Goal: Information Seeking & Learning: Learn about a topic

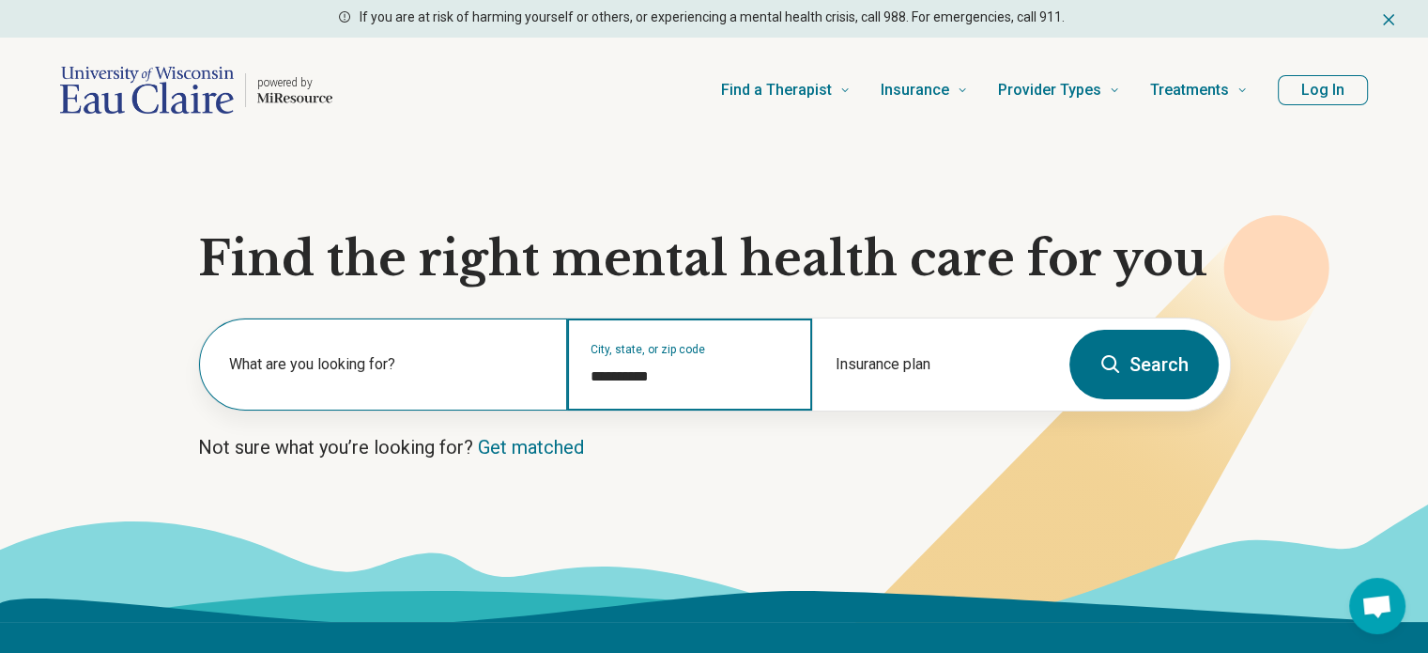
drag, startPoint x: 702, startPoint y: 375, endPoint x: 541, endPoint y: 373, distance: 161.5
click at [541, 373] on div "**********" at bounding box center [628, 364] width 859 height 92
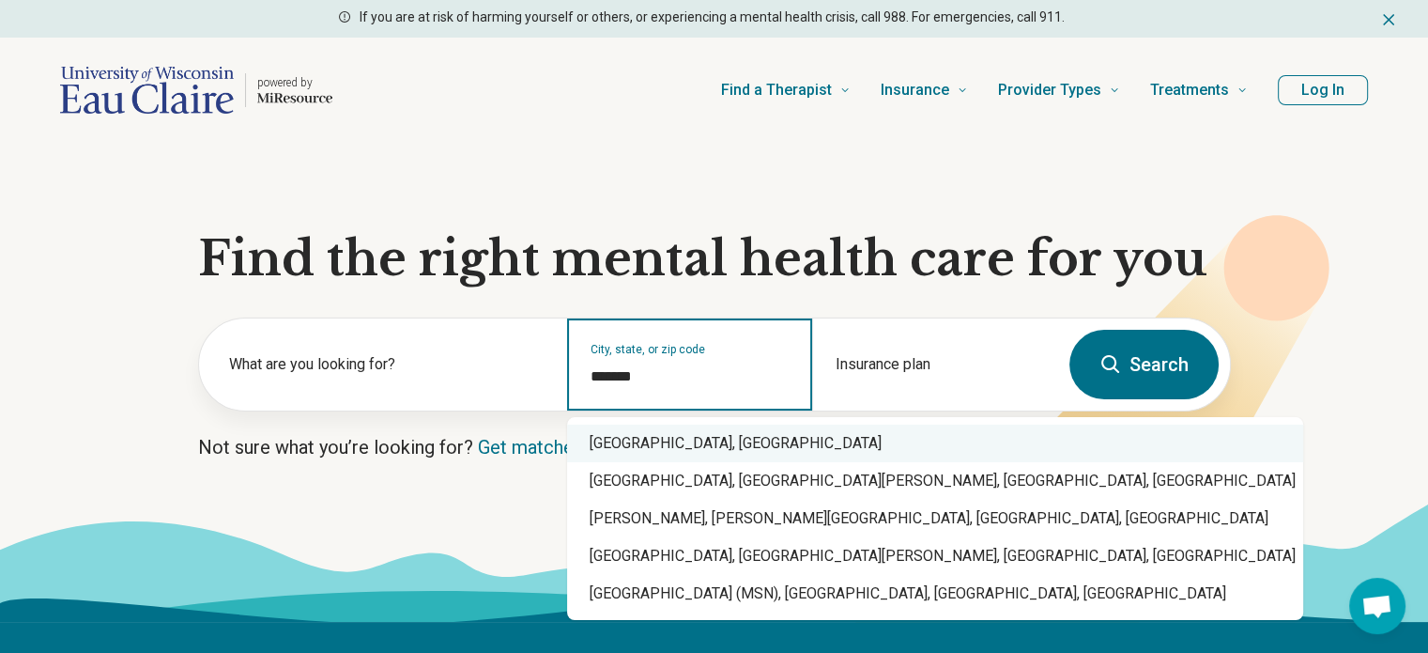
click at [616, 451] on div "[GEOGRAPHIC_DATA], [GEOGRAPHIC_DATA]" at bounding box center [935, 443] width 736 height 38
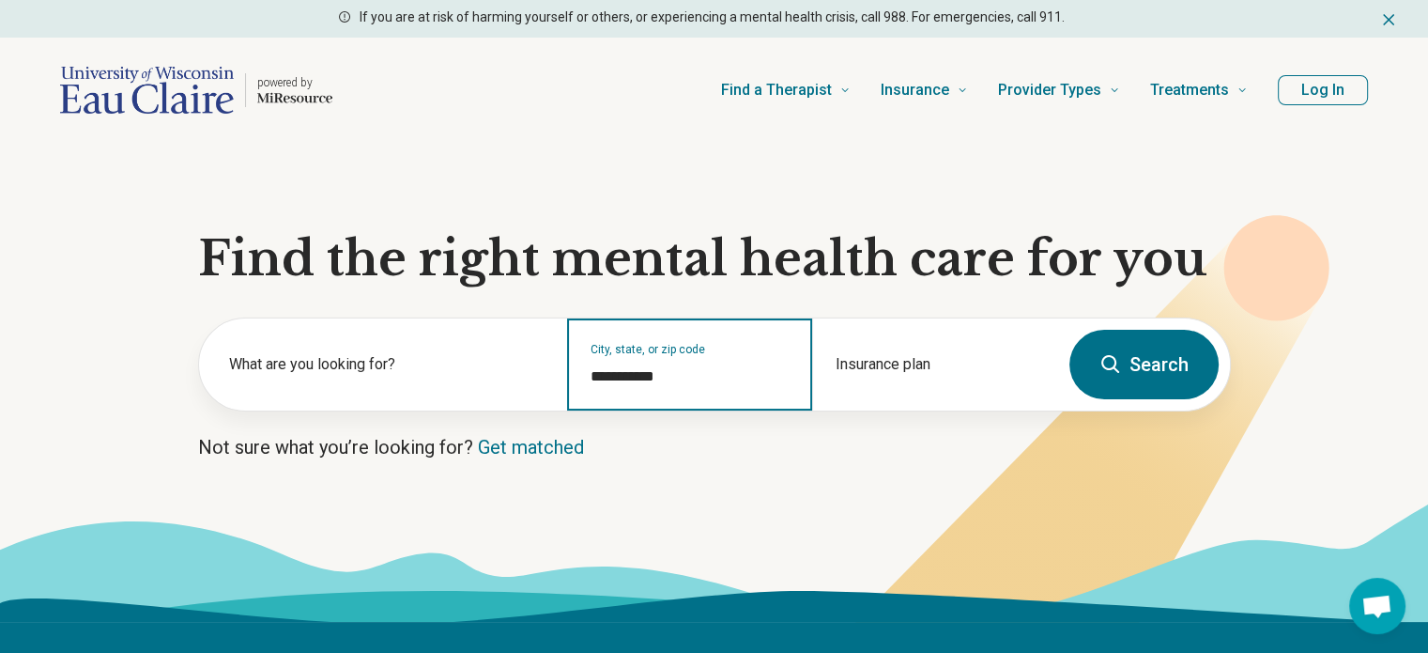
type input "**********"
click at [1172, 371] on button "Search" at bounding box center [1144, 364] width 149 height 69
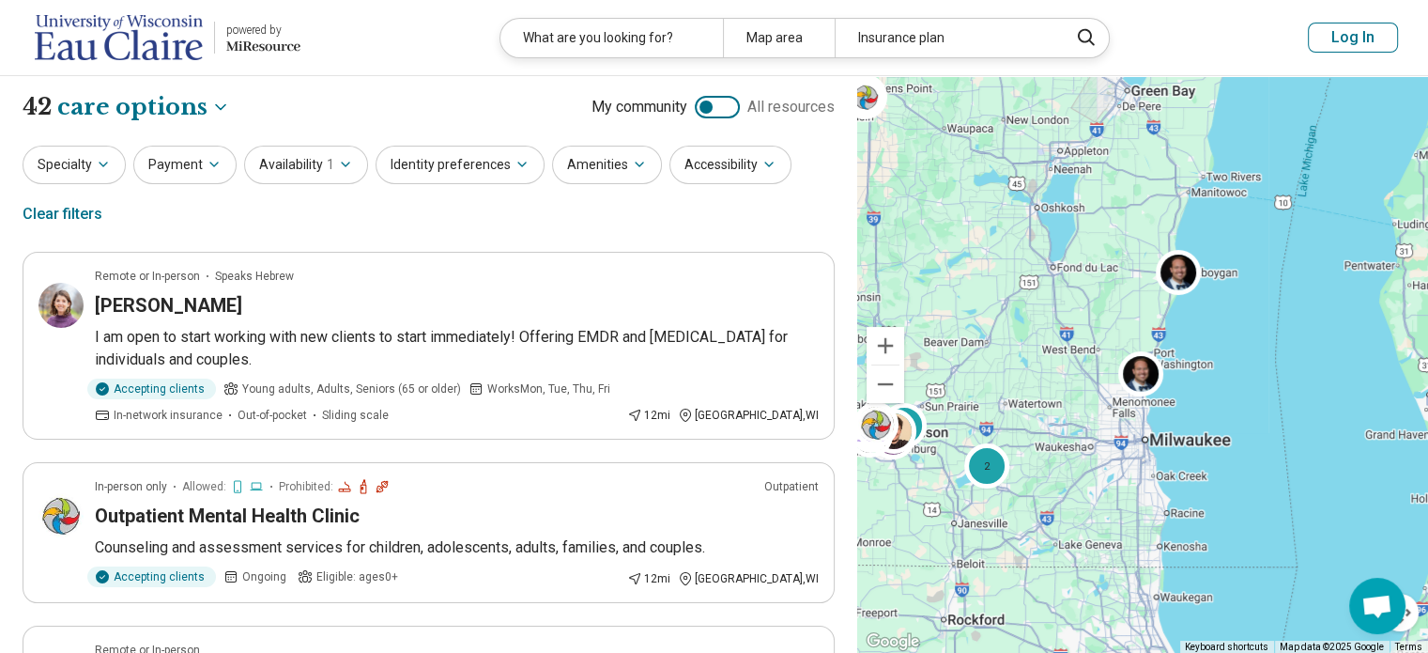
drag, startPoint x: 1155, startPoint y: 238, endPoint x: 953, endPoint y: 326, distance: 220.3
click at [936, 332] on div "2 2" at bounding box center [1142, 364] width 571 height 577
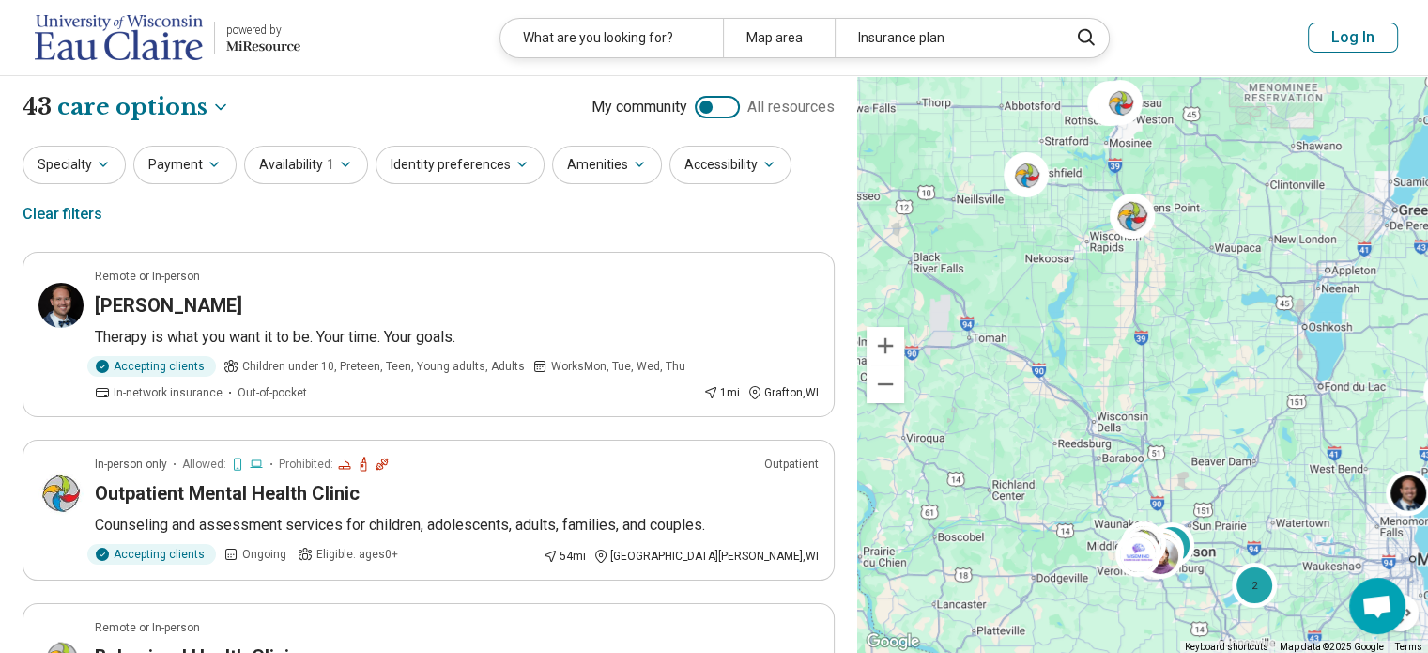
drag, startPoint x: 1021, startPoint y: 308, endPoint x: 1272, endPoint y: 432, distance: 280.5
click at [1272, 432] on div "2 2" at bounding box center [1142, 364] width 571 height 577
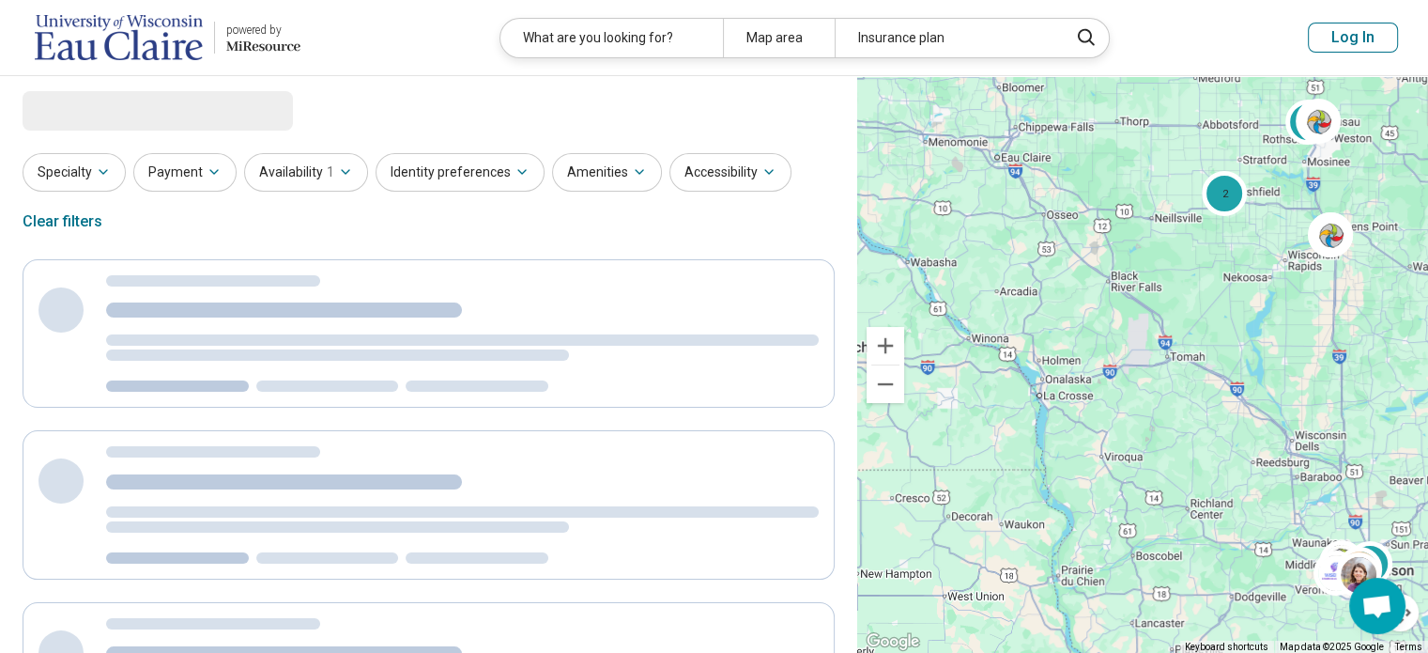
drag, startPoint x: 1162, startPoint y: 390, endPoint x: 1322, endPoint y: 378, distance: 161.0
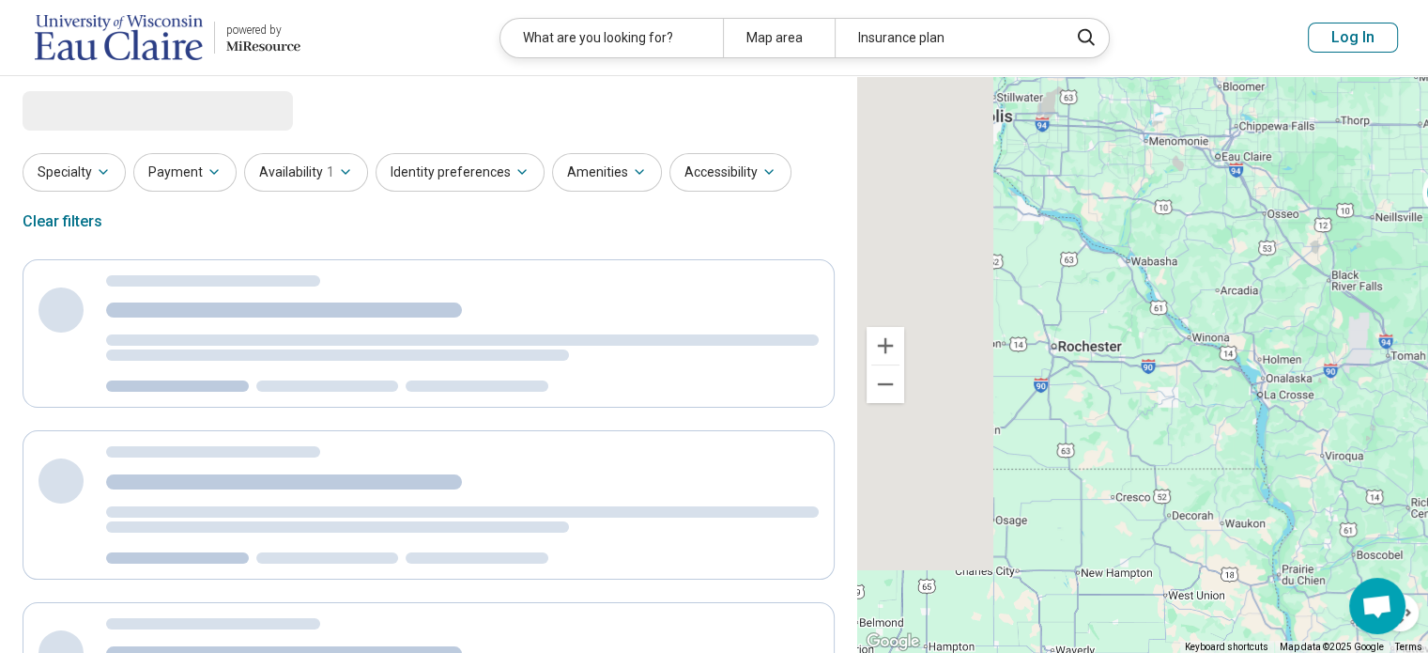
drag, startPoint x: 1176, startPoint y: 365, endPoint x: 1269, endPoint y: 363, distance: 93.0
click at [1269, 363] on div "2 2 2 2" at bounding box center [1142, 364] width 571 height 577
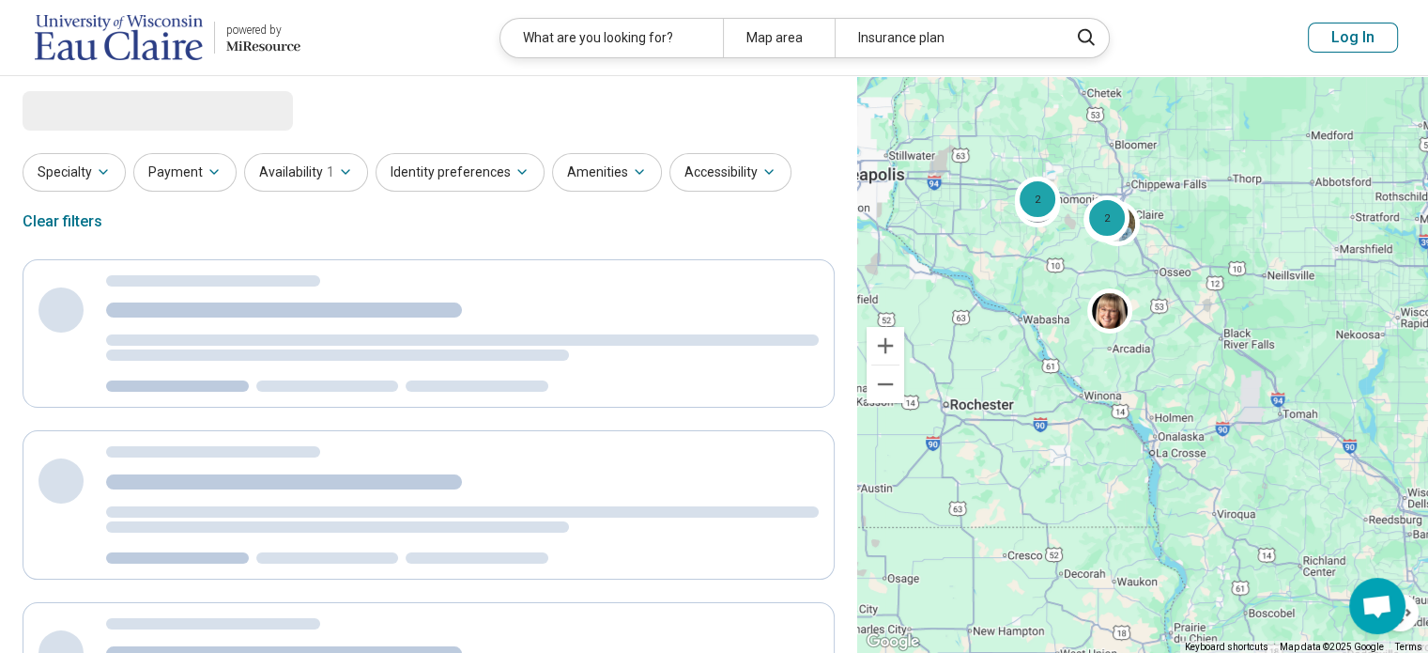
select select "***"
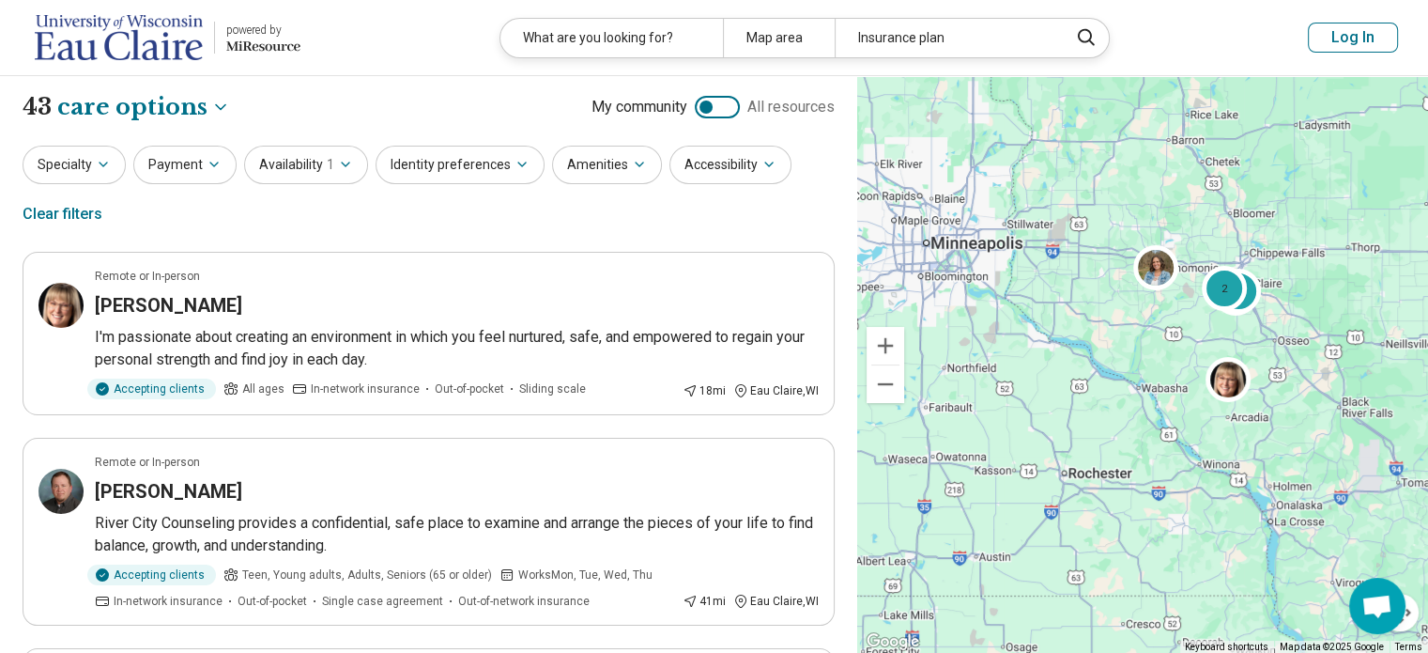
drag, startPoint x: 1206, startPoint y: 322, endPoint x: 1327, endPoint y: 393, distance: 140.6
click at [1327, 393] on div "2 2 2" at bounding box center [1142, 364] width 571 height 577
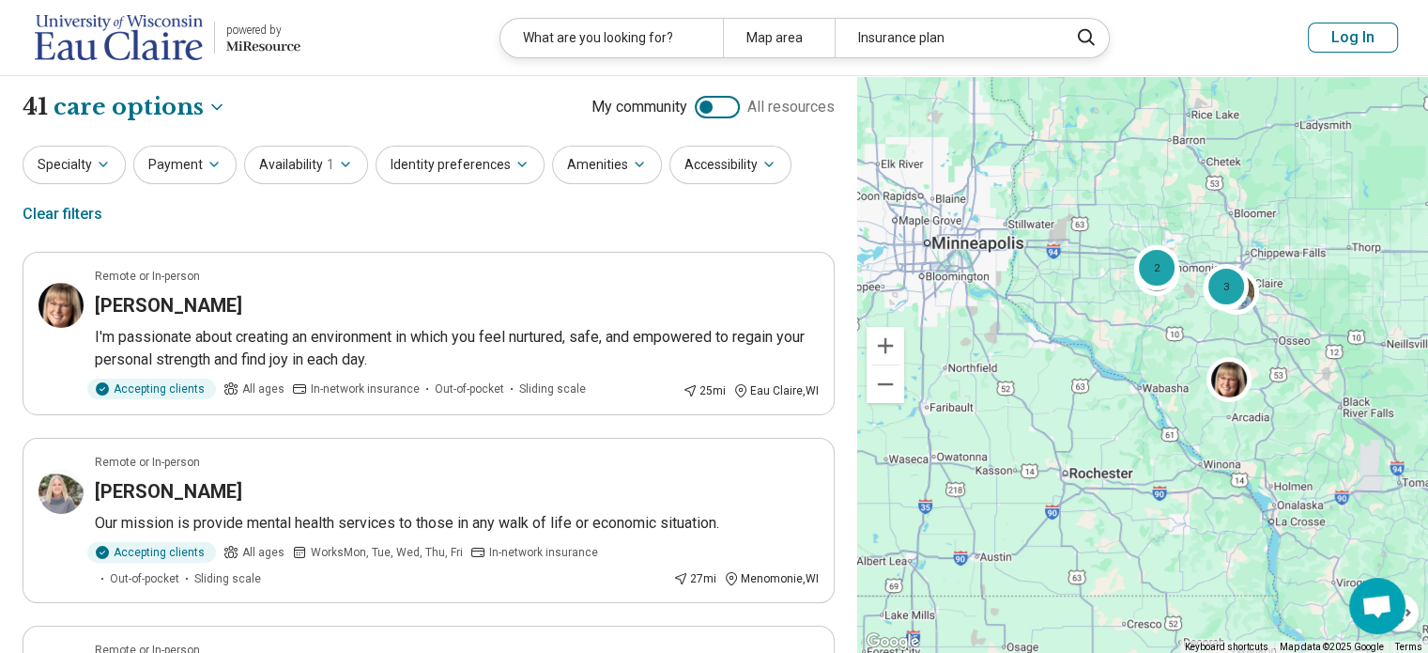
click at [125, 43] on img at bounding box center [119, 37] width 168 height 45
